Goal: Check status: Check status

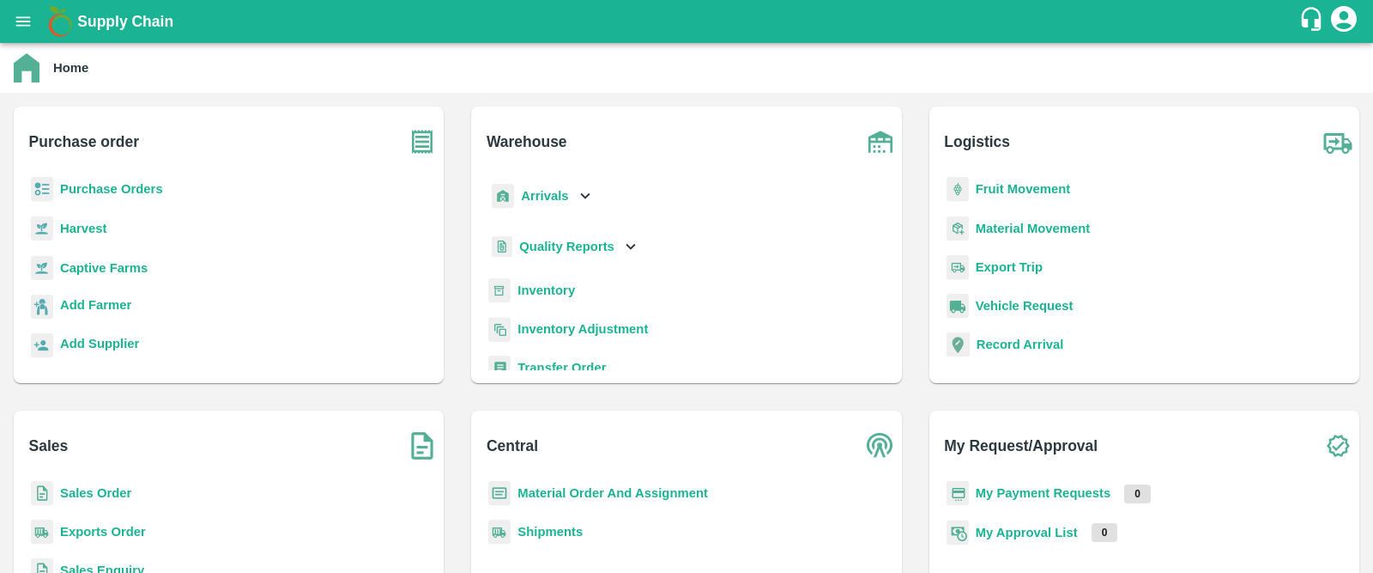
click at [9, 0] on div "Supply Chain" at bounding box center [686, 21] width 1373 height 43
click at [11, 7] on button "open drawer" at bounding box center [22, 21] width 39 height 39
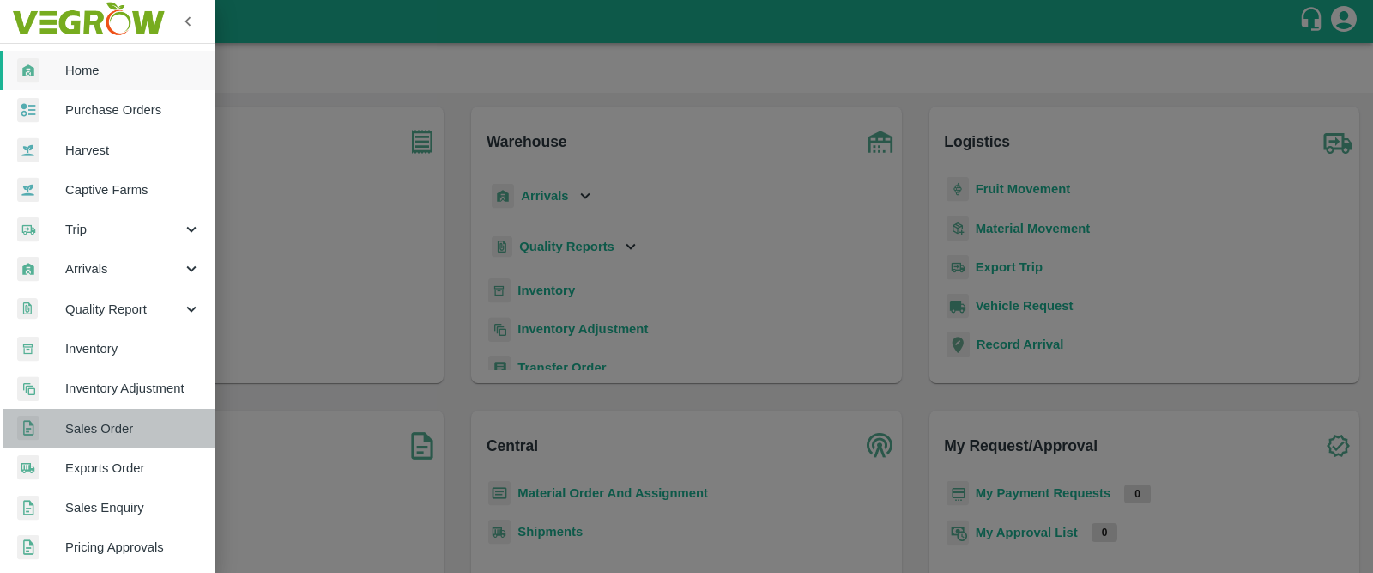
click at [123, 427] on span "Sales Order" at bounding box center [133, 428] width 136 height 19
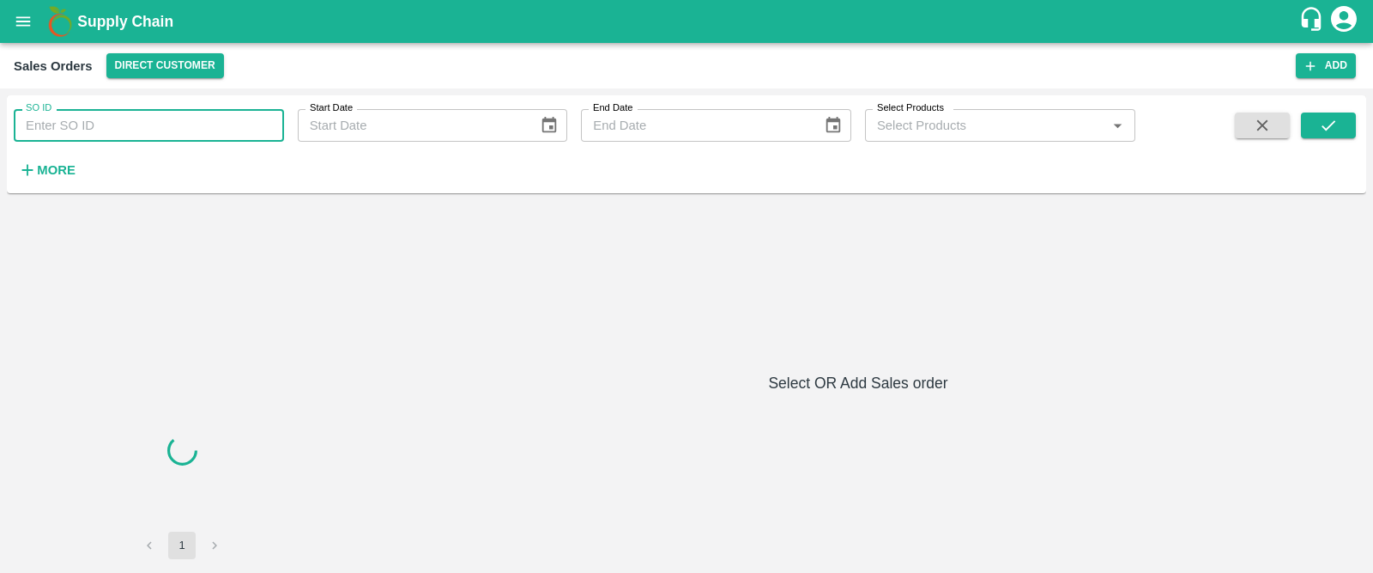
click at [135, 123] on input "SO ID" at bounding box center [149, 125] width 270 height 33
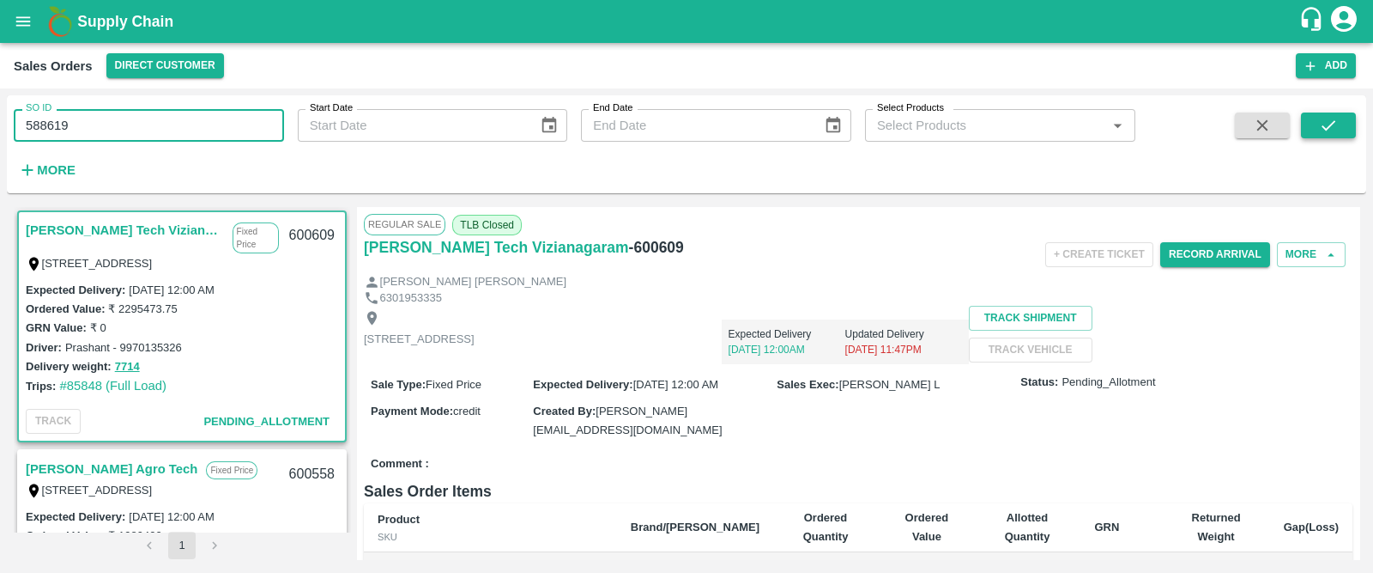
type input "588619"
click at [1322, 113] on button "submit" at bounding box center [1328, 125] width 55 height 26
click at [837, 271] on div "+ Create Ticket Record Arrival More" at bounding box center [1023, 254] width 659 height 39
click at [1330, 126] on icon "submit" at bounding box center [1329, 125] width 14 height 10
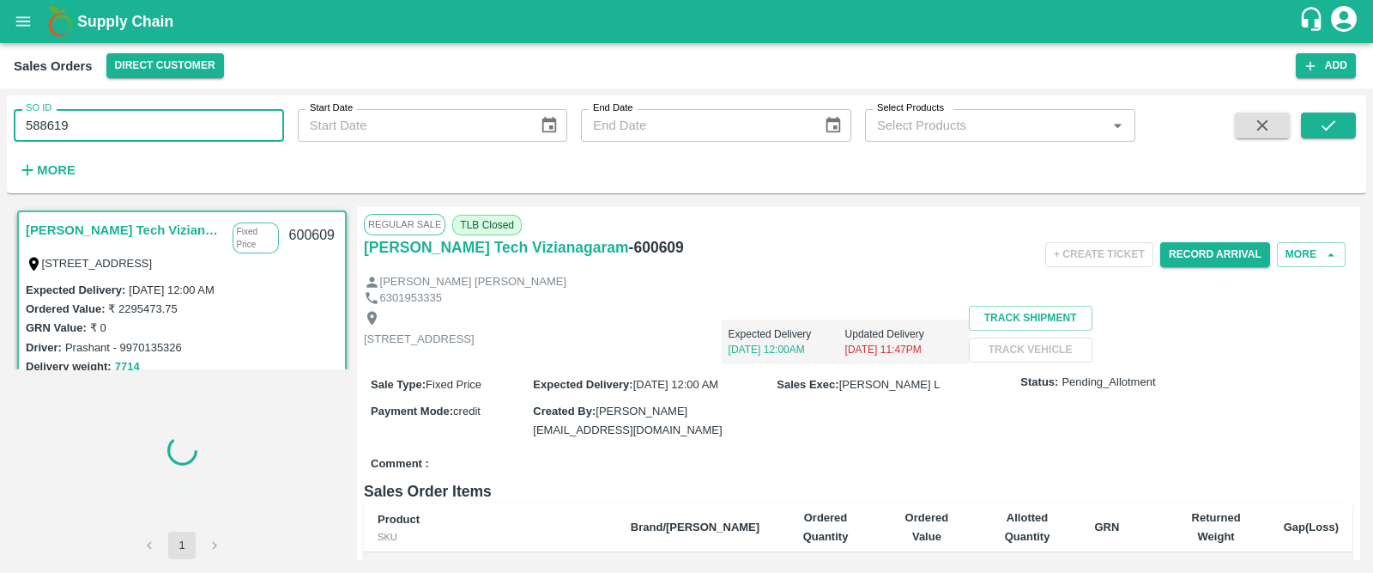
click at [58, 126] on input "588619" at bounding box center [149, 125] width 270 height 33
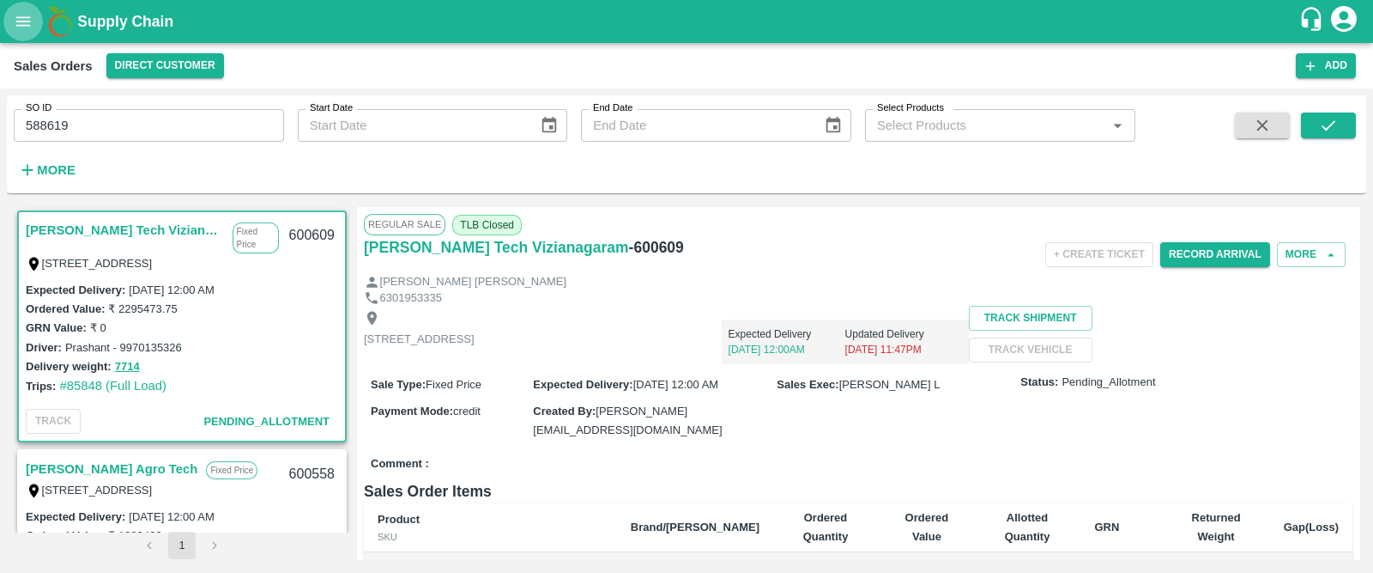
click at [30, 23] on icon "open drawer" at bounding box center [23, 21] width 19 height 19
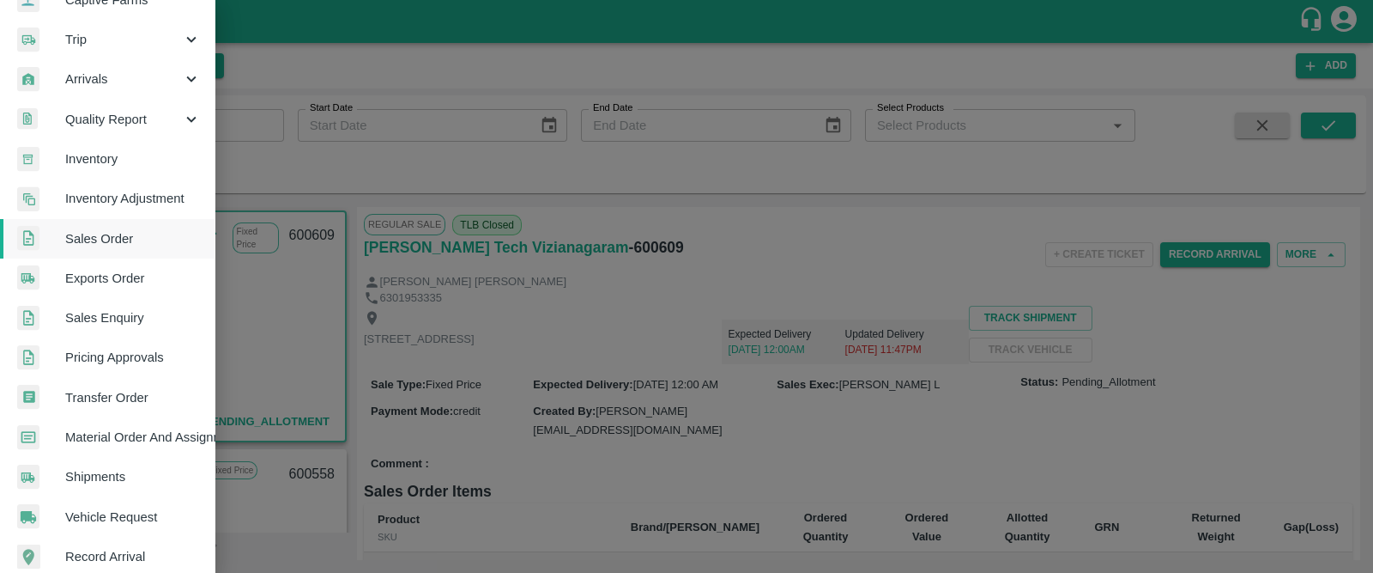
scroll to position [191, 0]
click at [124, 427] on span "Material Order And Assignment" at bounding box center [133, 436] width 136 height 19
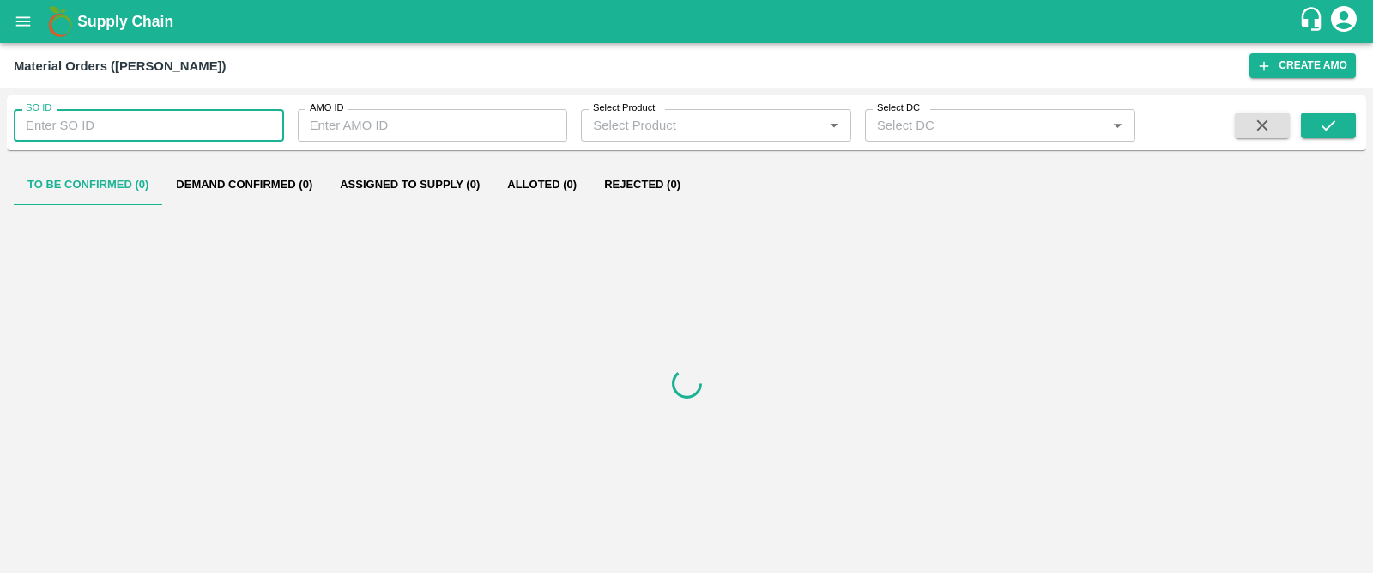
click at [129, 130] on input "SO ID" at bounding box center [149, 125] width 270 height 33
paste input "588619"
type input "588619"
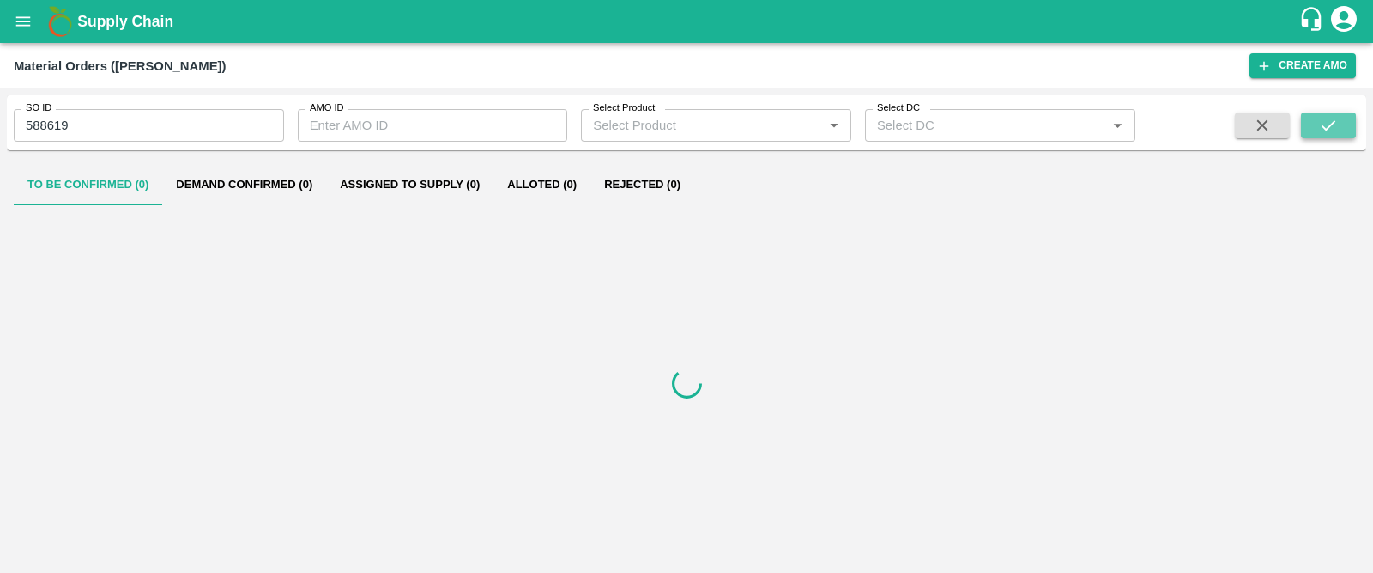
click at [1333, 130] on icon "submit" at bounding box center [1328, 125] width 19 height 19
click at [1335, 118] on icon "submit" at bounding box center [1328, 125] width 19 height 19
click at [859, 267] on div at bounding box center [687, 384] width 1346 height 350
click at [1323, 125] on icon "submit" at bounding box center [1328, 125] width 19 height 19
click at [931, 73] on div "Material Orders (AMOs)" at bounding box center [632, 66] width 1236 height 22
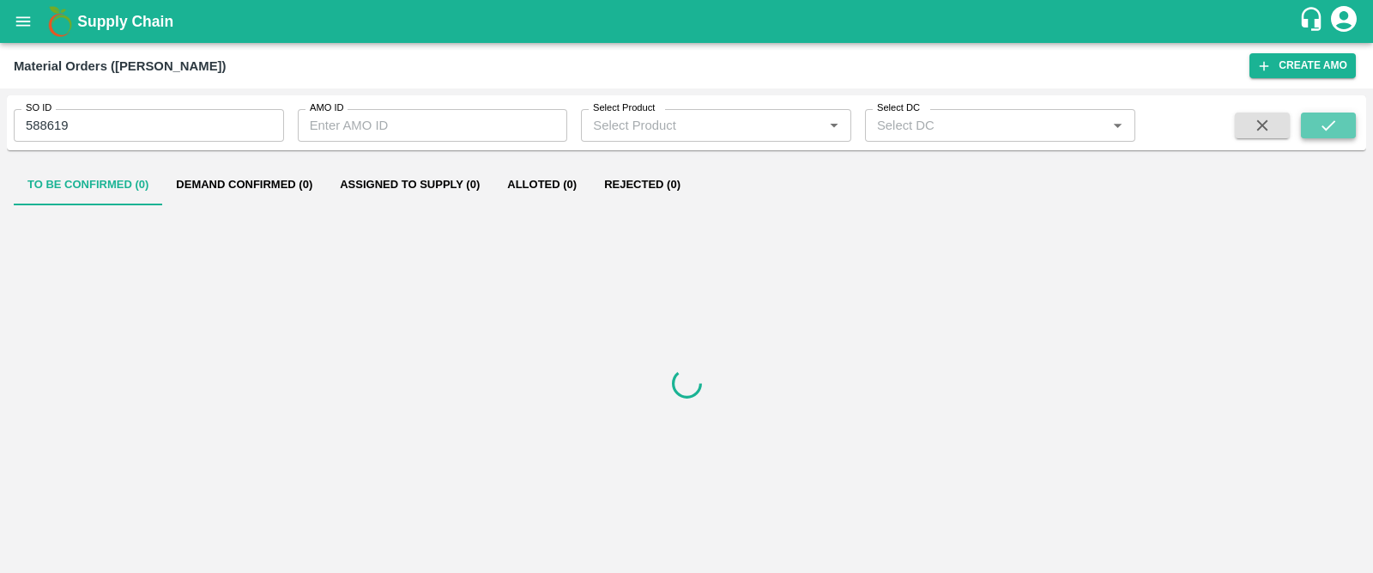
click at [1343, 126] on button "submit" at bounding box center [1328, 125] width 55 height 26
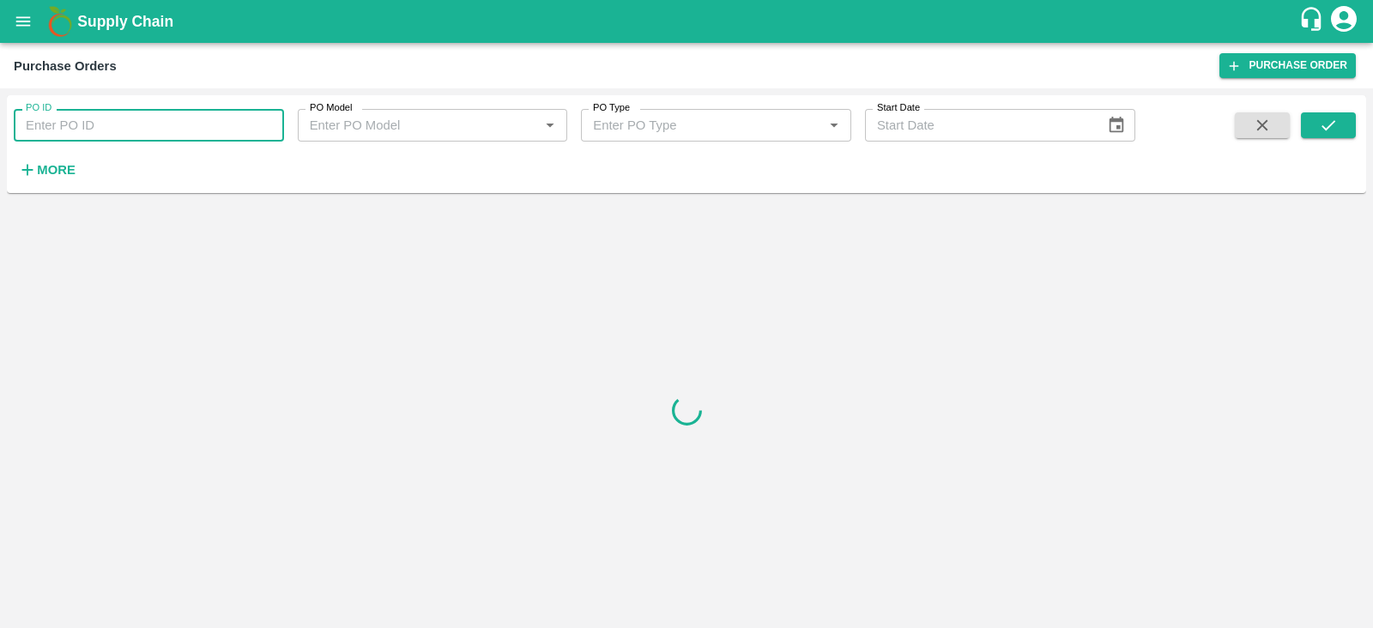
click at [205, 128] on input "PO ID" at bounding box center [149, 125] width 270 height 33
paste input "162464"
type input "162464"
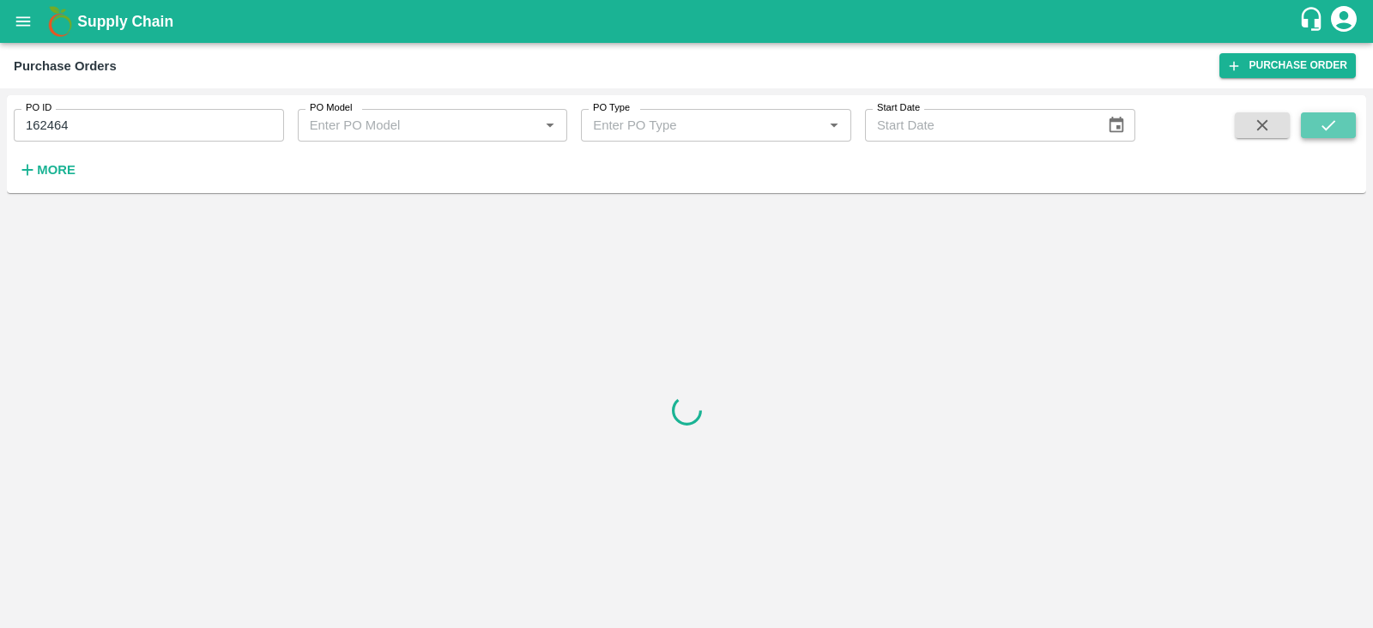
click at [1321, 130] on icon "submit" at bounding box center [1328, 125] width 19 height 19
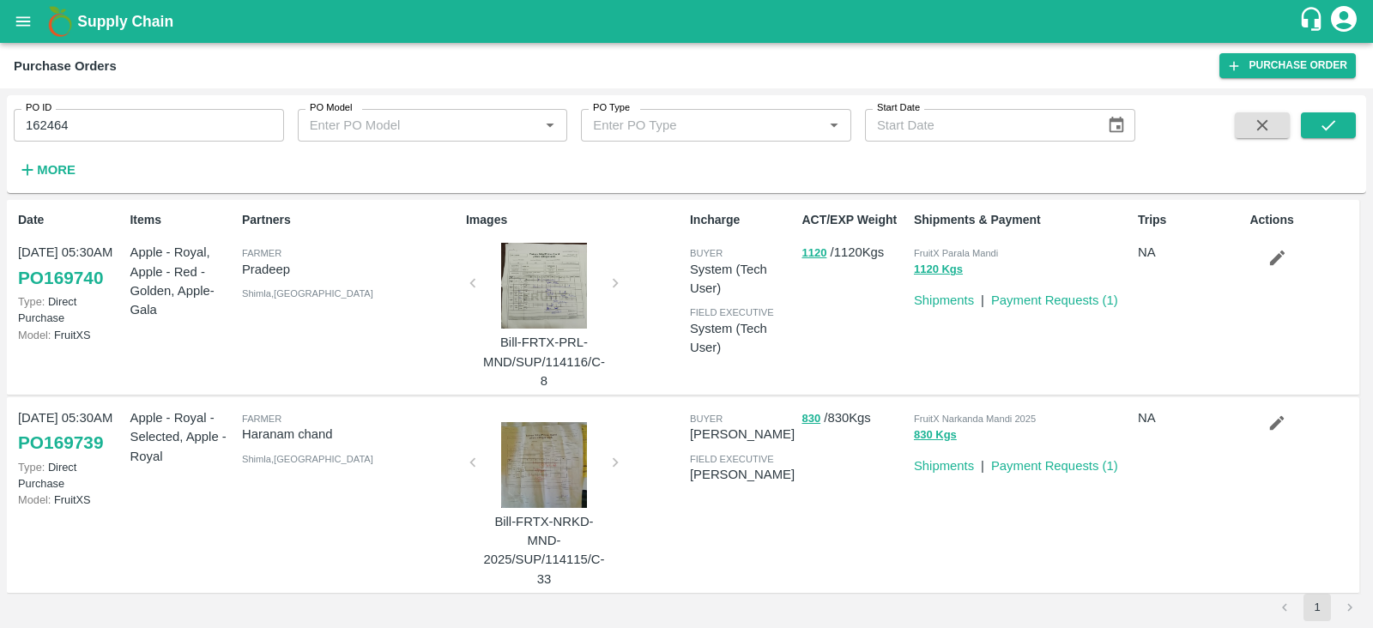
click at [357, 326] on div "Partners [PERSON_NAME] [GEOGRAPHIC_DATA] , [GEOGRAPHIC_DATA]" at bounding box center [347, 297] width 224 height 186
click at [1330, 130] on icon "submit" at bounding box center [1328, 125] width 19 height 19
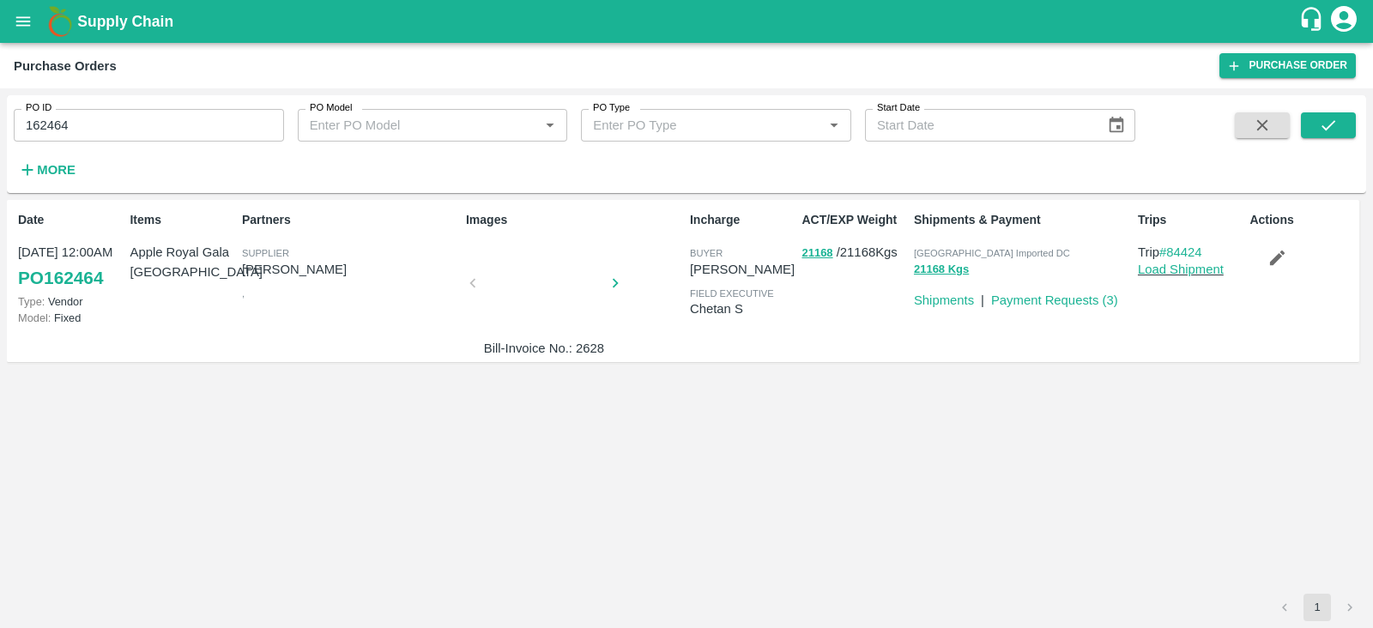
click at [550, 284] on div at bounding box center [544, 288] width 129 height 91
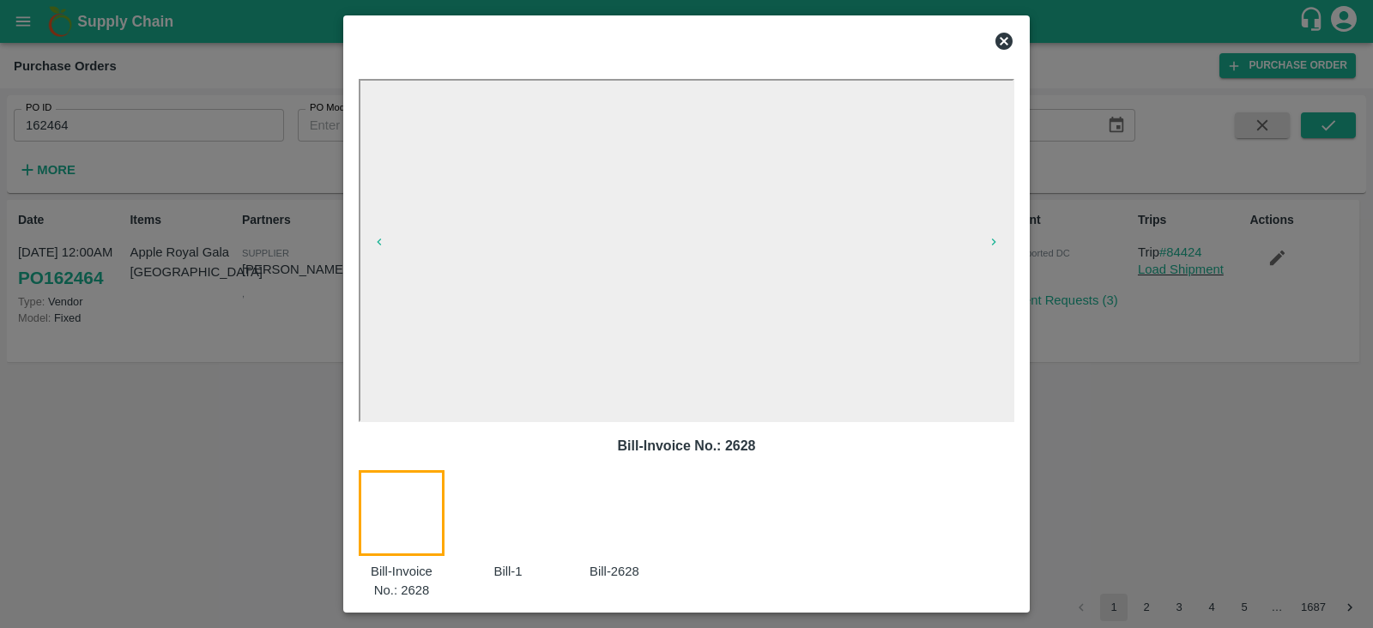
click at [1003, 40] on icon at bounding box center [1004, 41] width 21 height 21
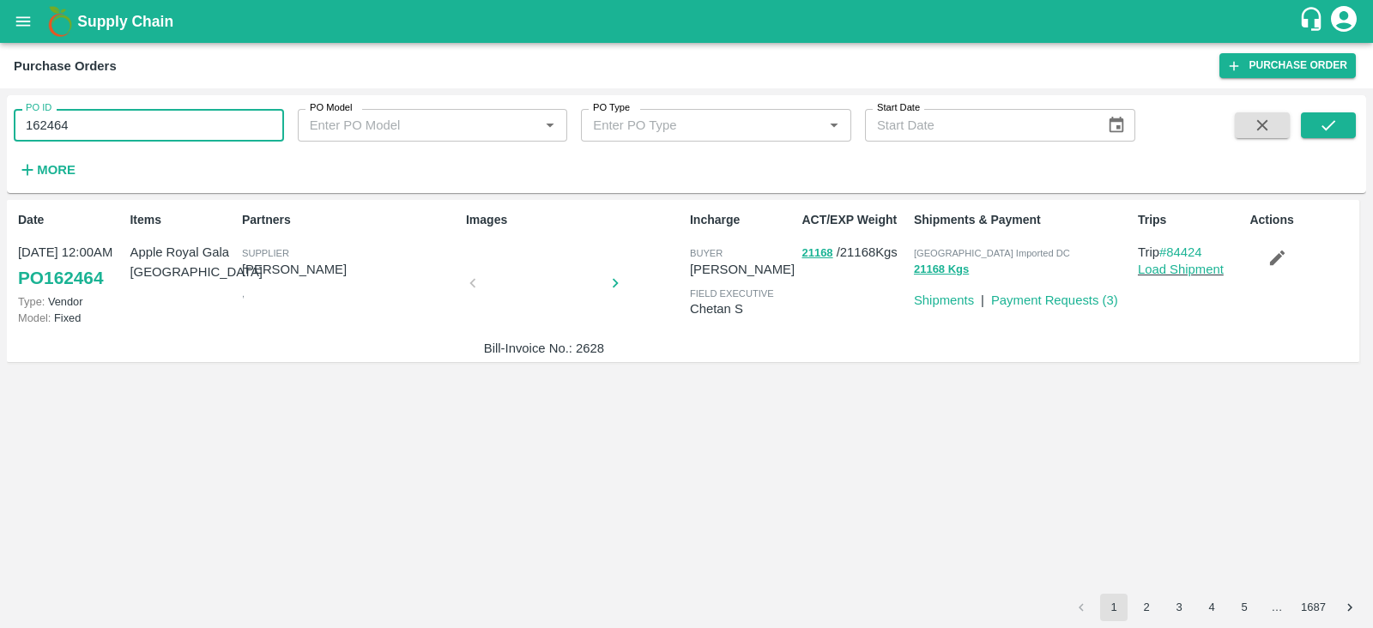
click at [53, 118] on input "162464" at bounding box center [149, 125] width 270 height 33
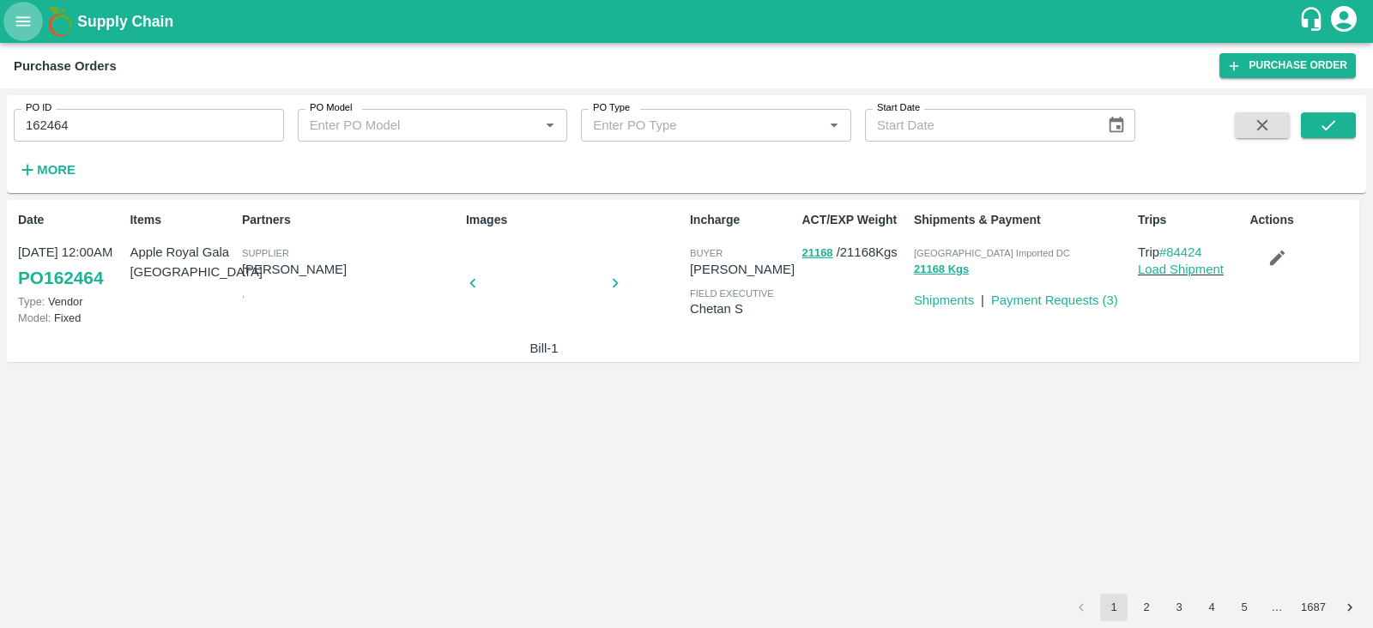
click at [26, 2] on button "open drawer" at bounding box center [22, 21] width 39 height 39
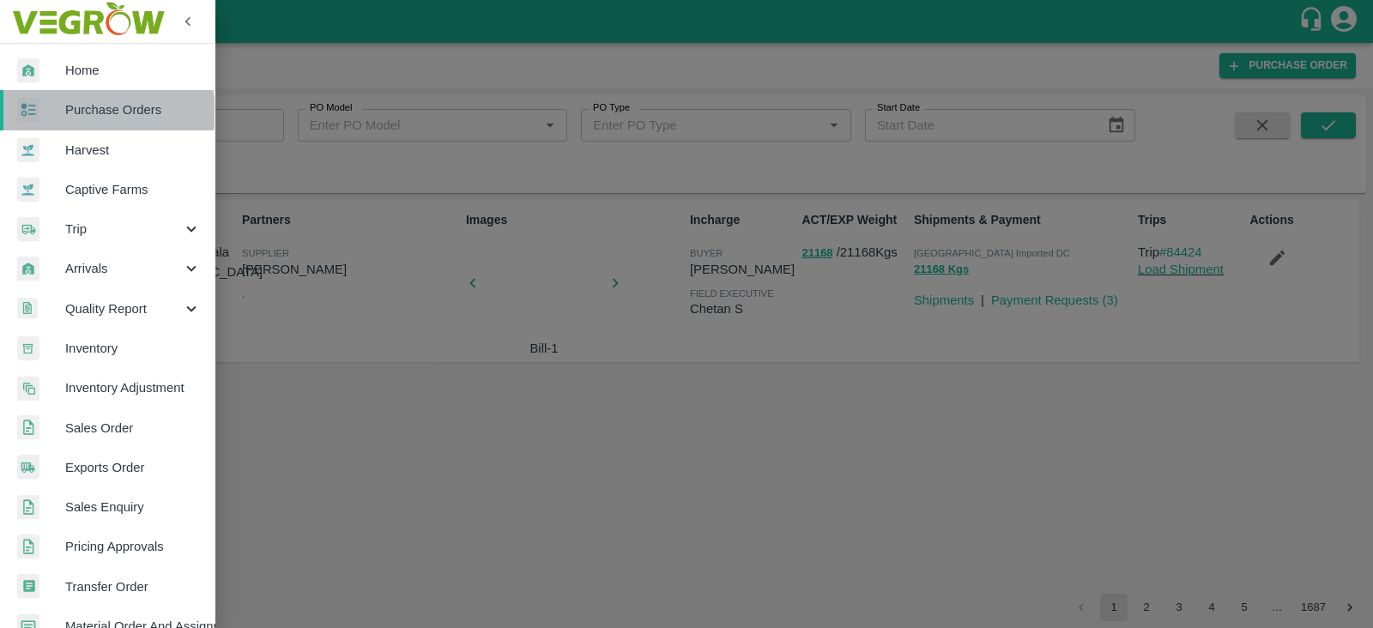
click at [97, 112] on span "Purchase Orders" at bounding box center [133, 109] width 136 height 19
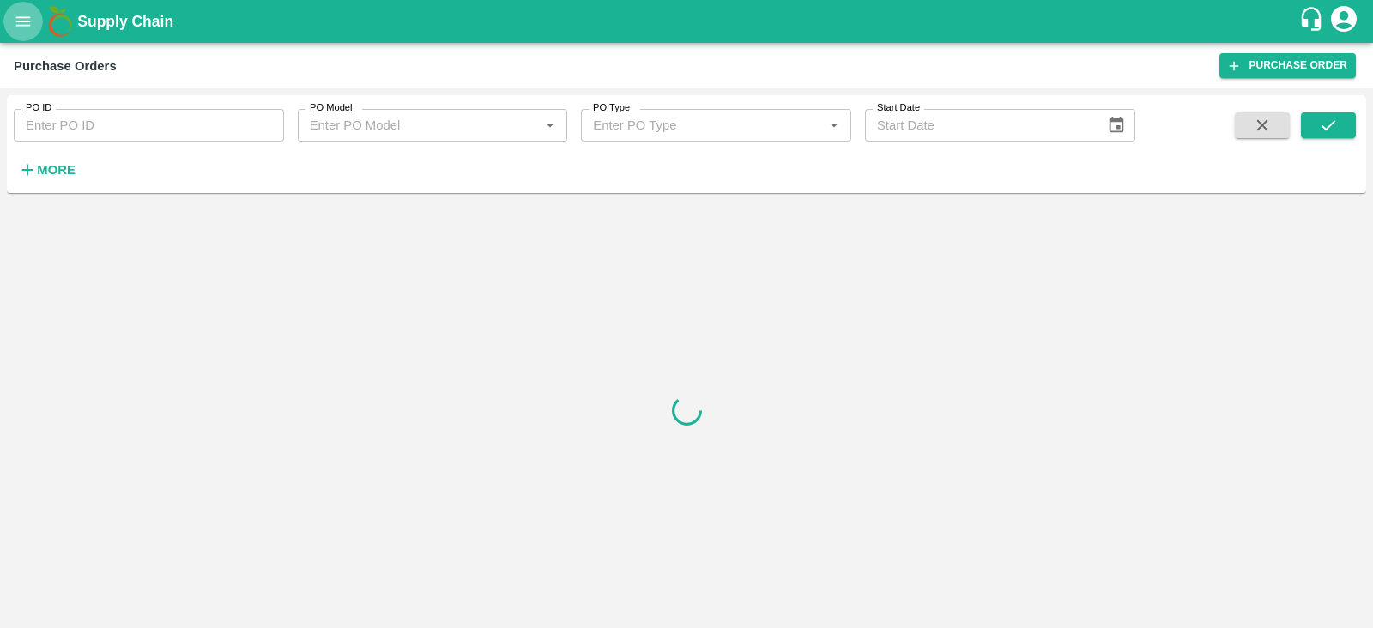
click at [21, 26] on icon "open drawer" at bounding box center [23, 20] width 15 height 9
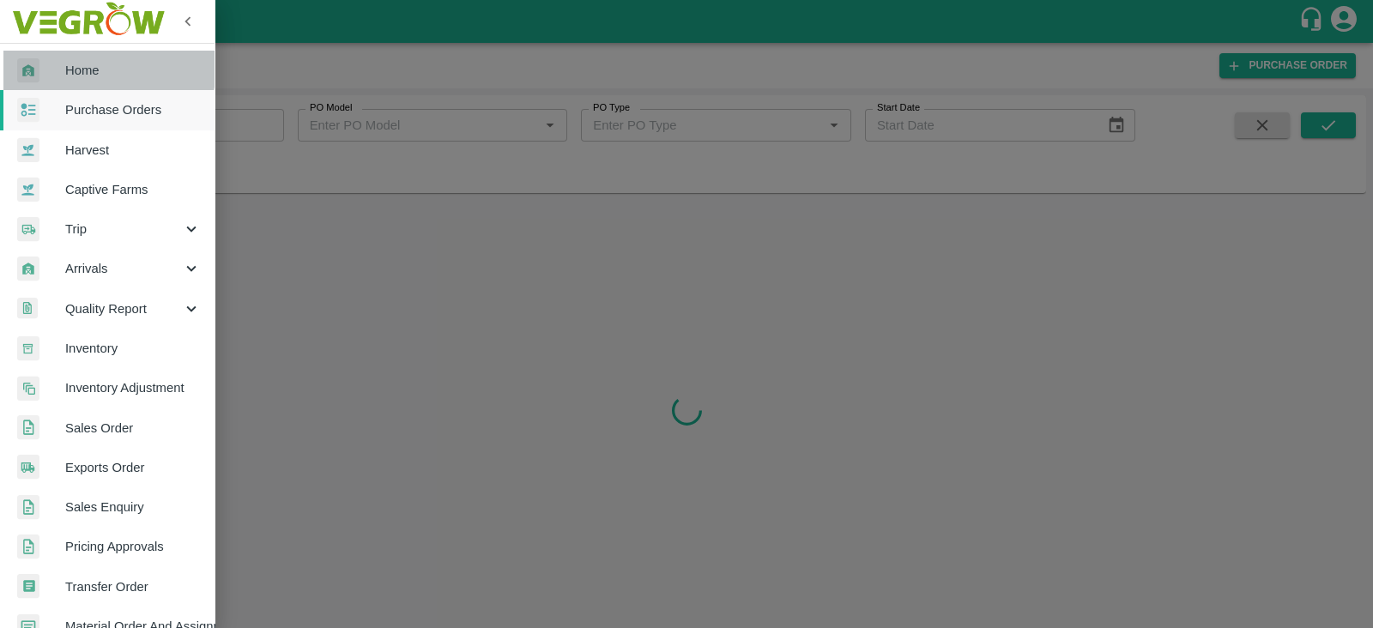
click at [107, 68] on span "Home" at bounding box center [133, 70] width 136 height 19
